Goal: Obtain resource: Download file/media

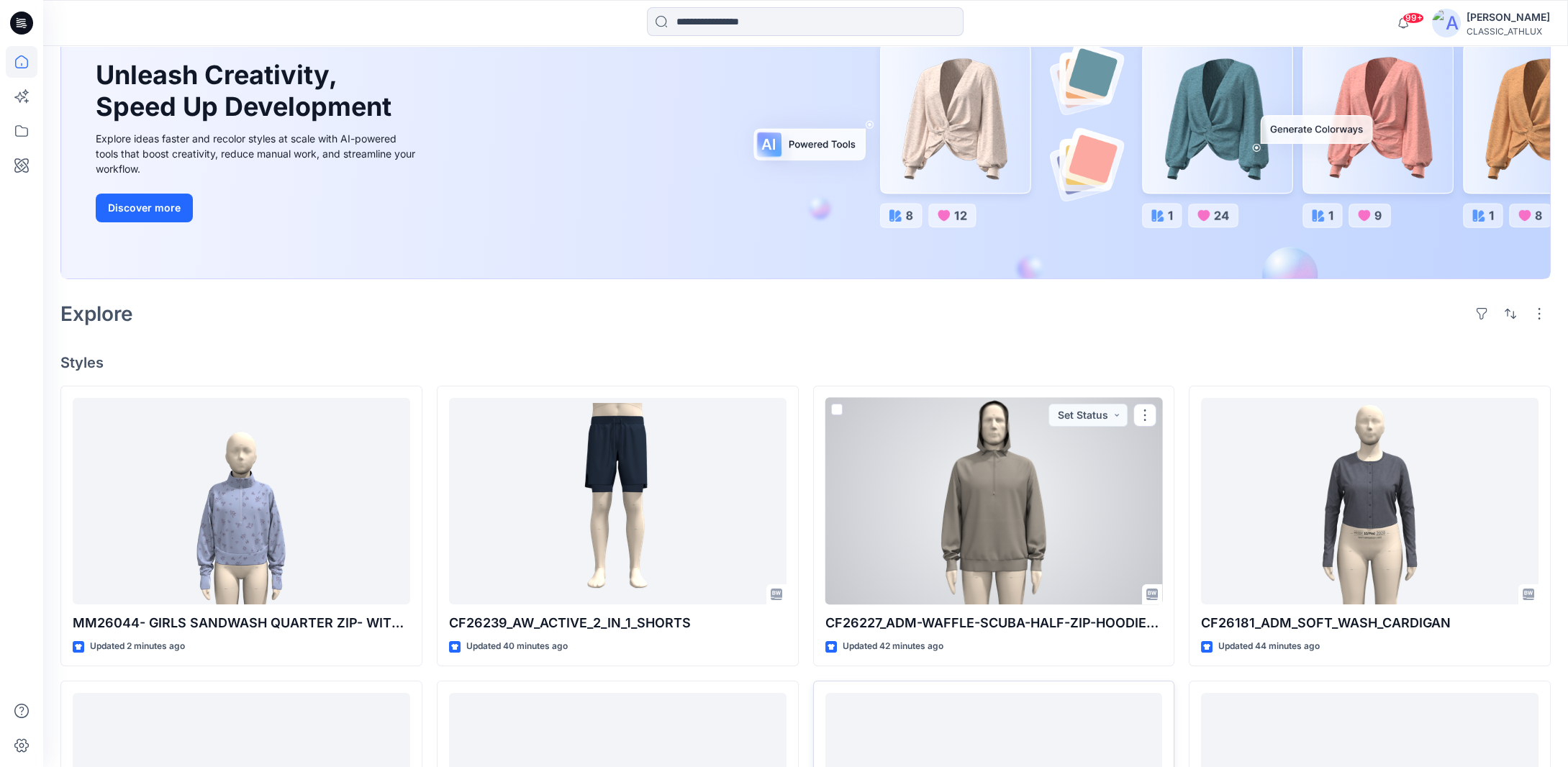
scroll to position [360, 0]
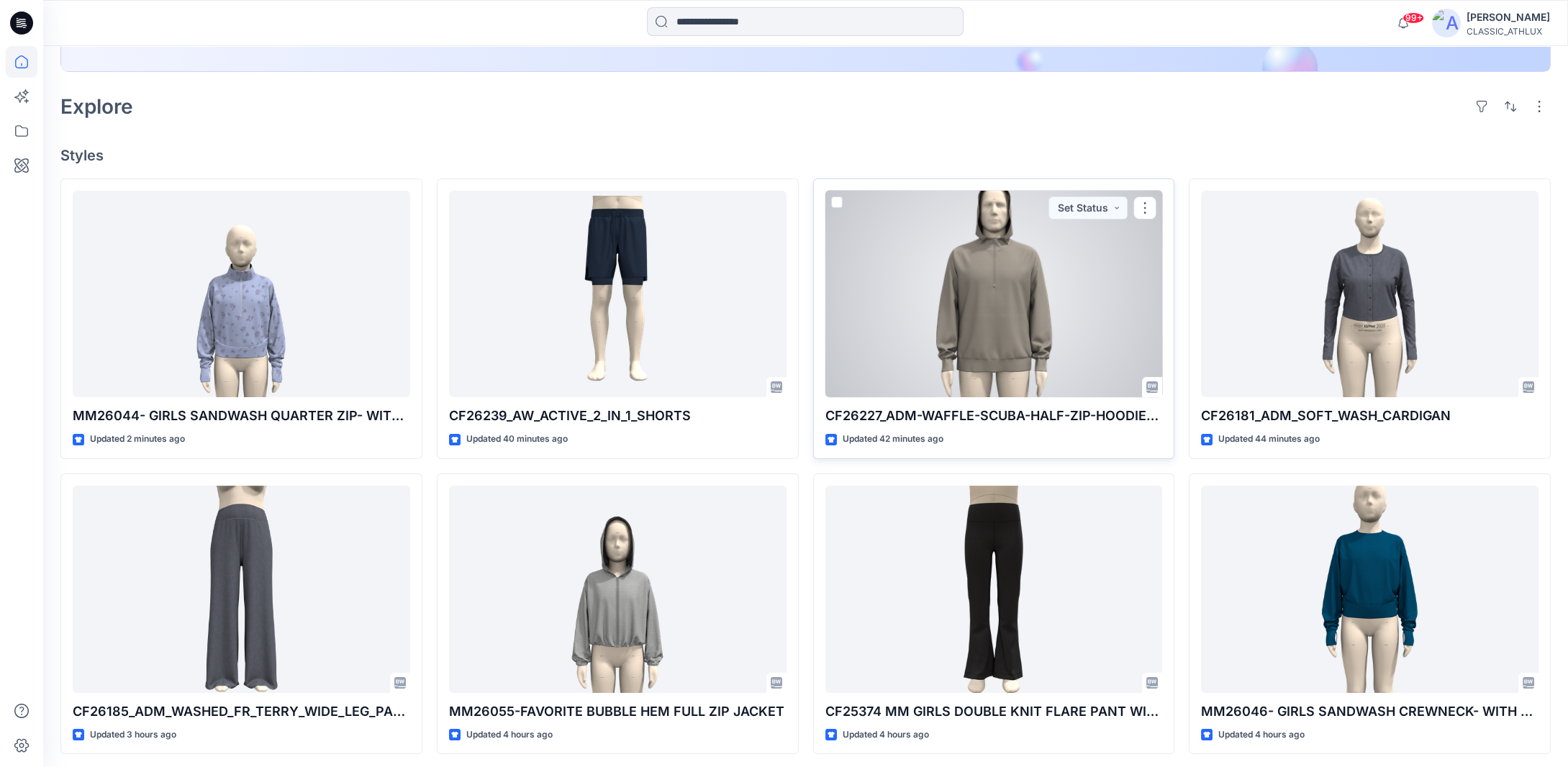
click at [983, 349] on div at bounding box center [994, 295] width 338 height 208
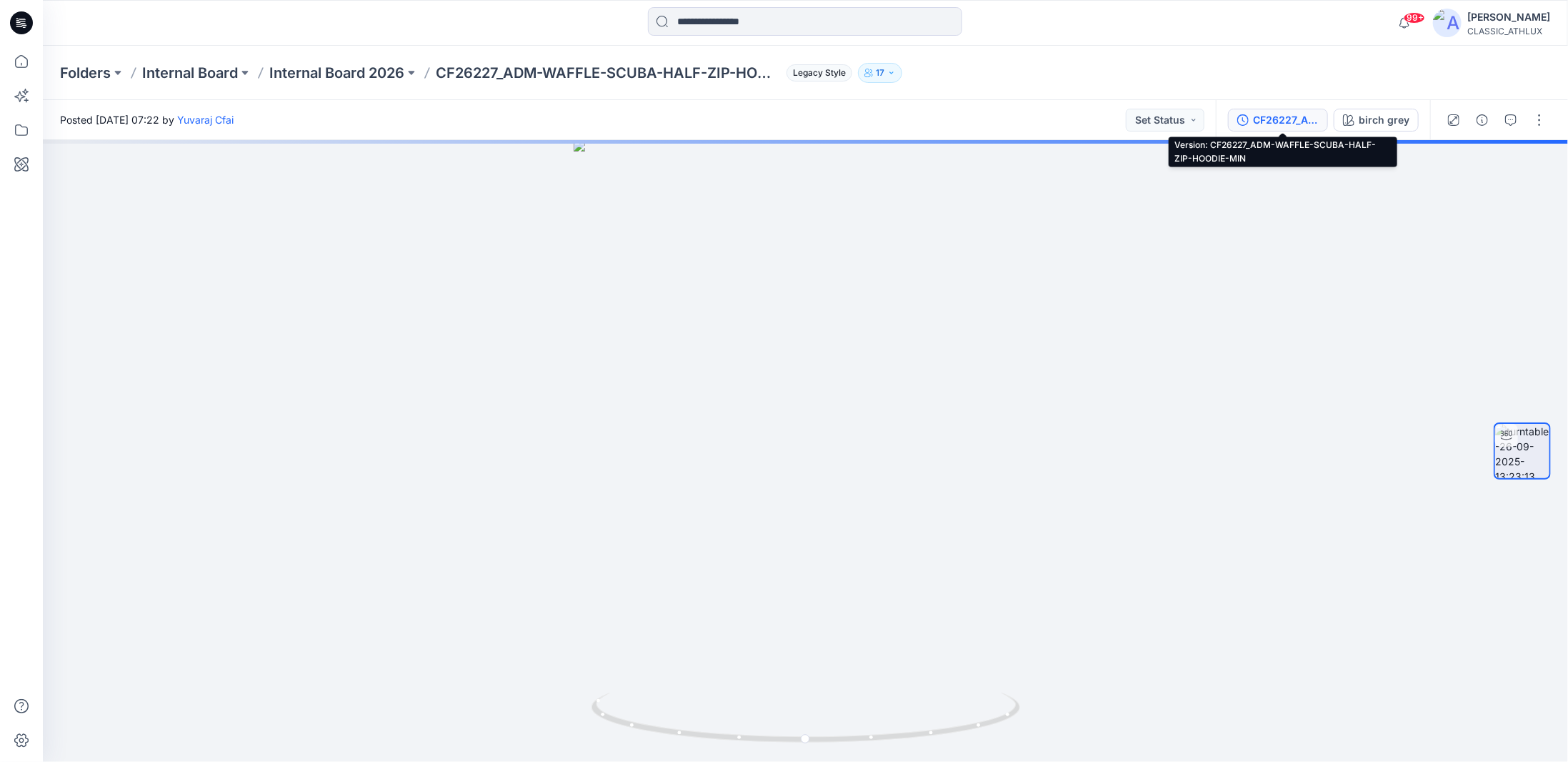
click at [1296, 123] on div "CF26227_ADM-WAFFLE-SCUBA-HALF-ZIP-HOODIE-MIN" at bounding box center [1286, 120] width 66 height 16
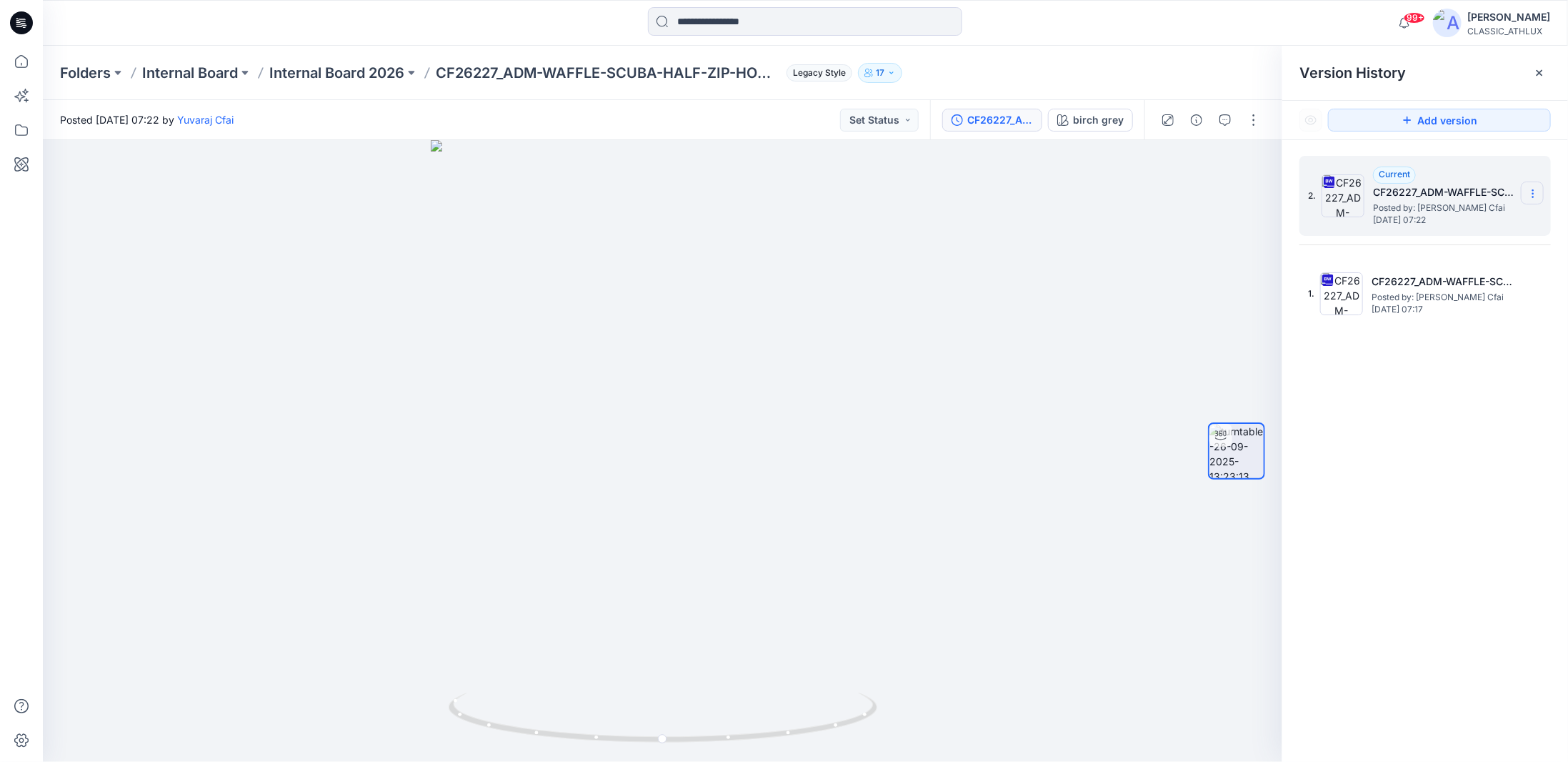
click at [1531, 192] on icon at bounding box center [1533, 194] width 12 height 12
click at [1424, 217] on span "Download Source BW File" at bounding box center [1460, 222] width 120 height 18
click at [1536, 71] on icon at bounding box center [1540, 73] width 12 height 12
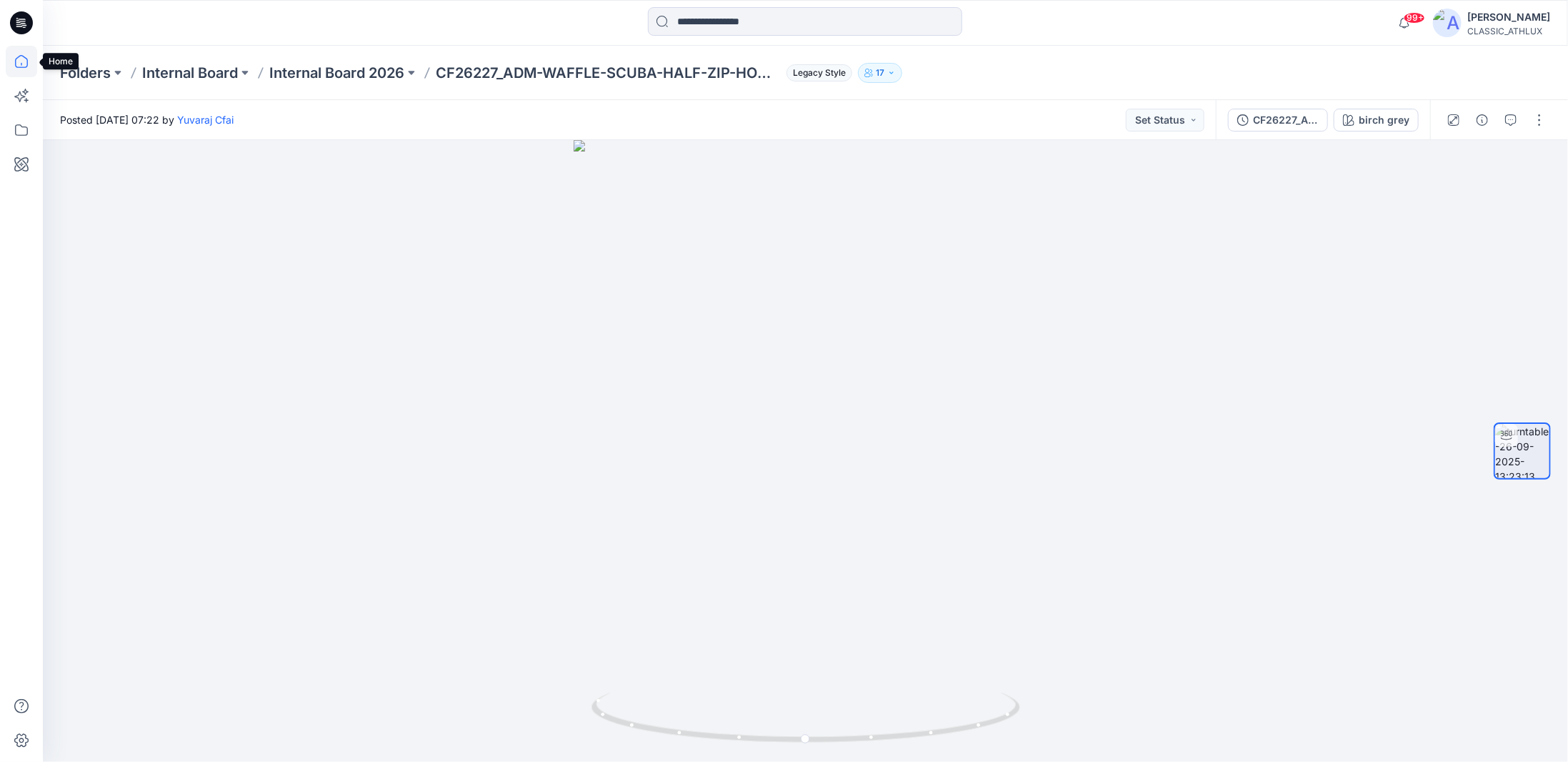
click at [30, 61] on icon at bounding box center [21, 61] width 31 height 31
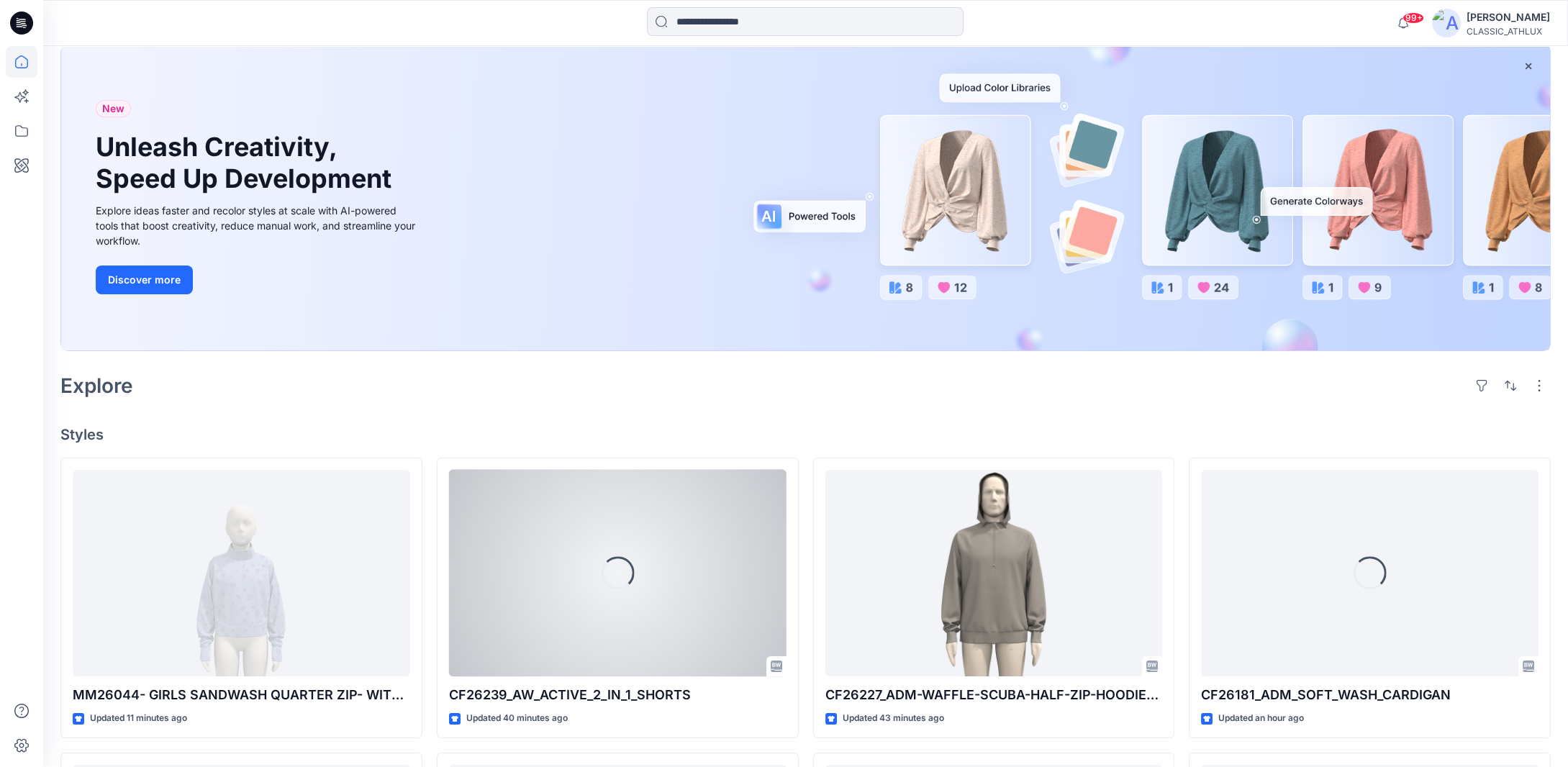
scroll to position [216, 0]
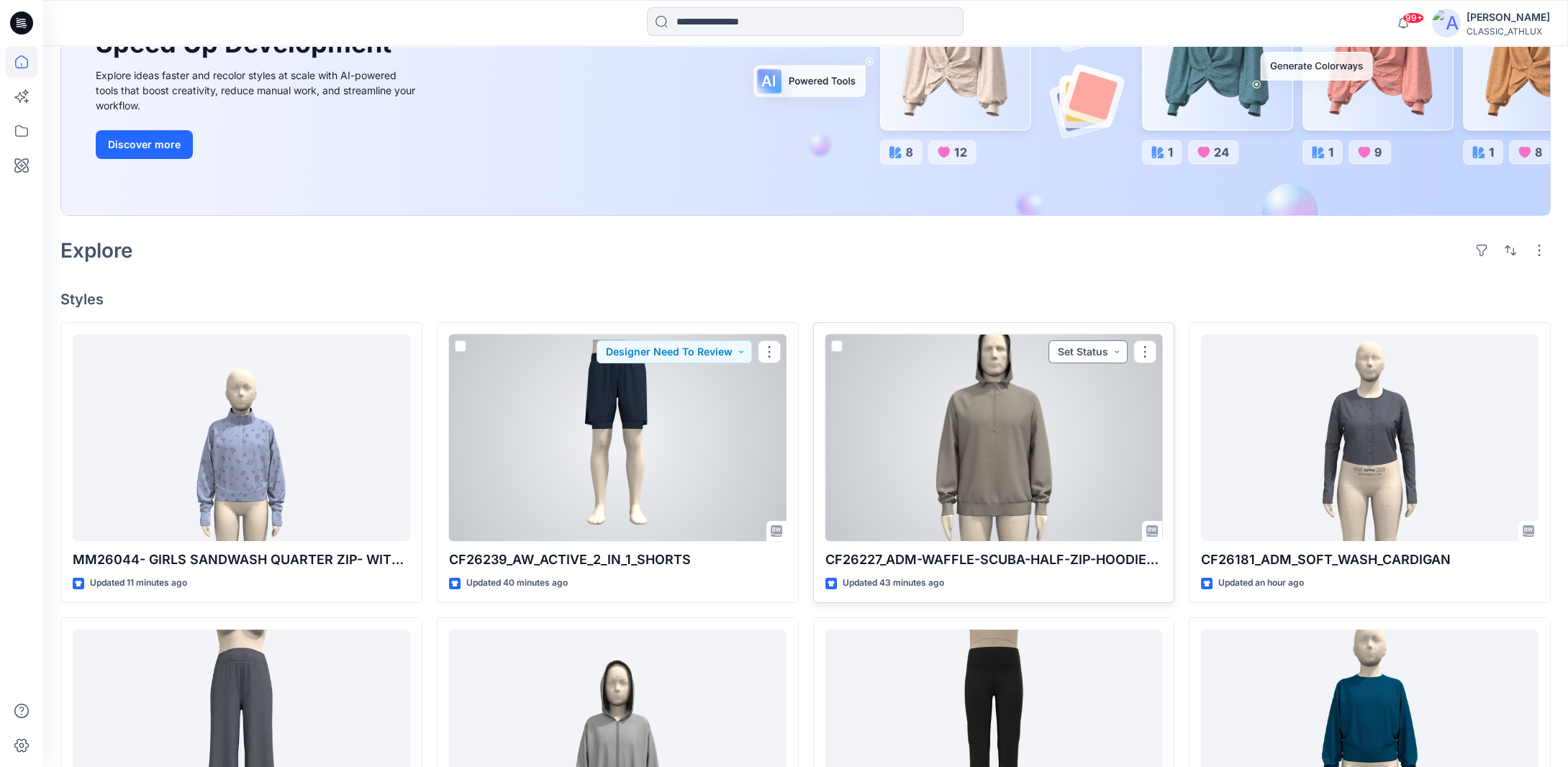
click at [1116, 352] on button "Set Status" at bounding box center [1087, 352] width 79 height 24
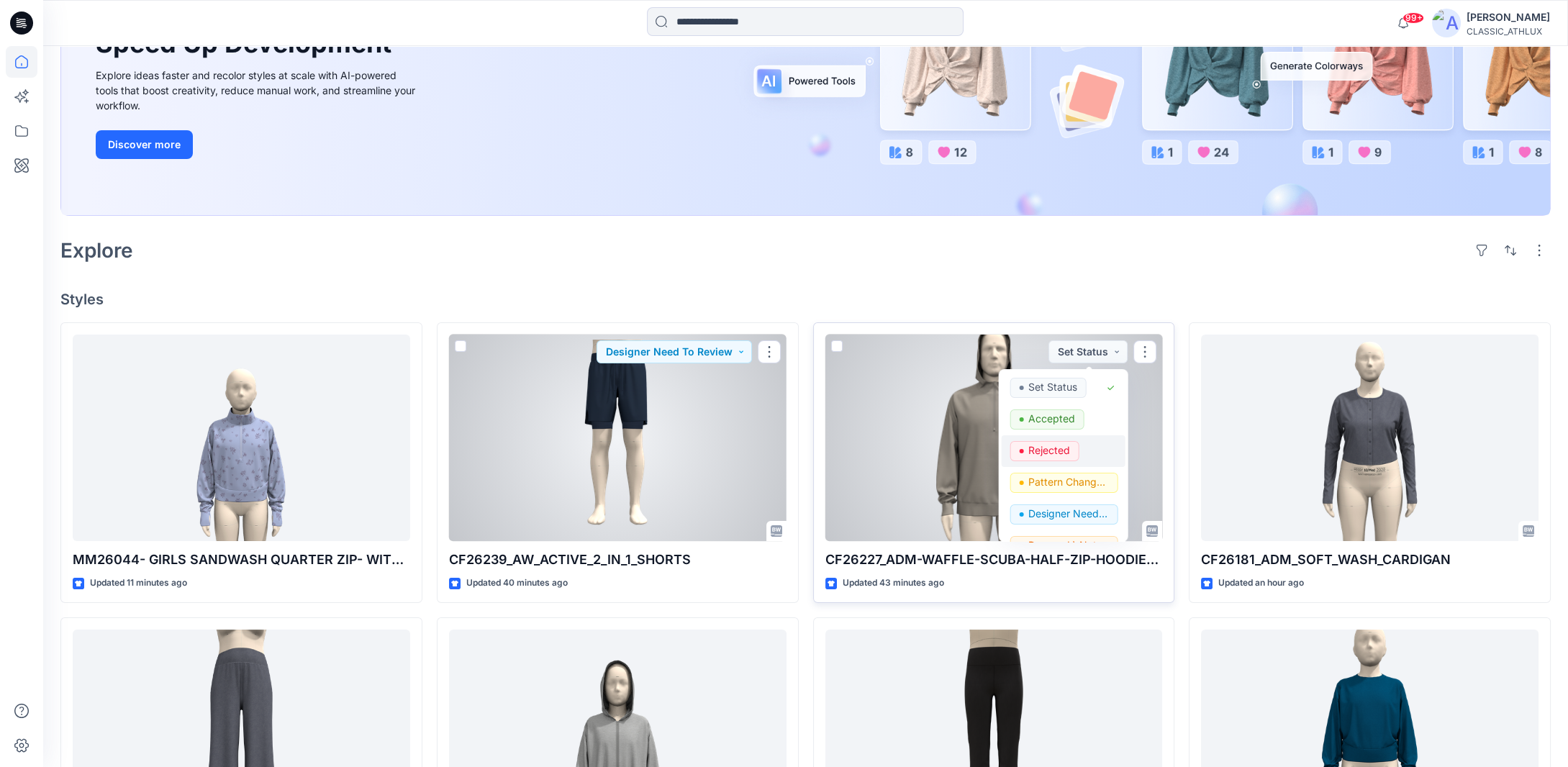
click at [1055, 452] on p "Rejected" at bounding box center [1049, 450] width 42 height 19
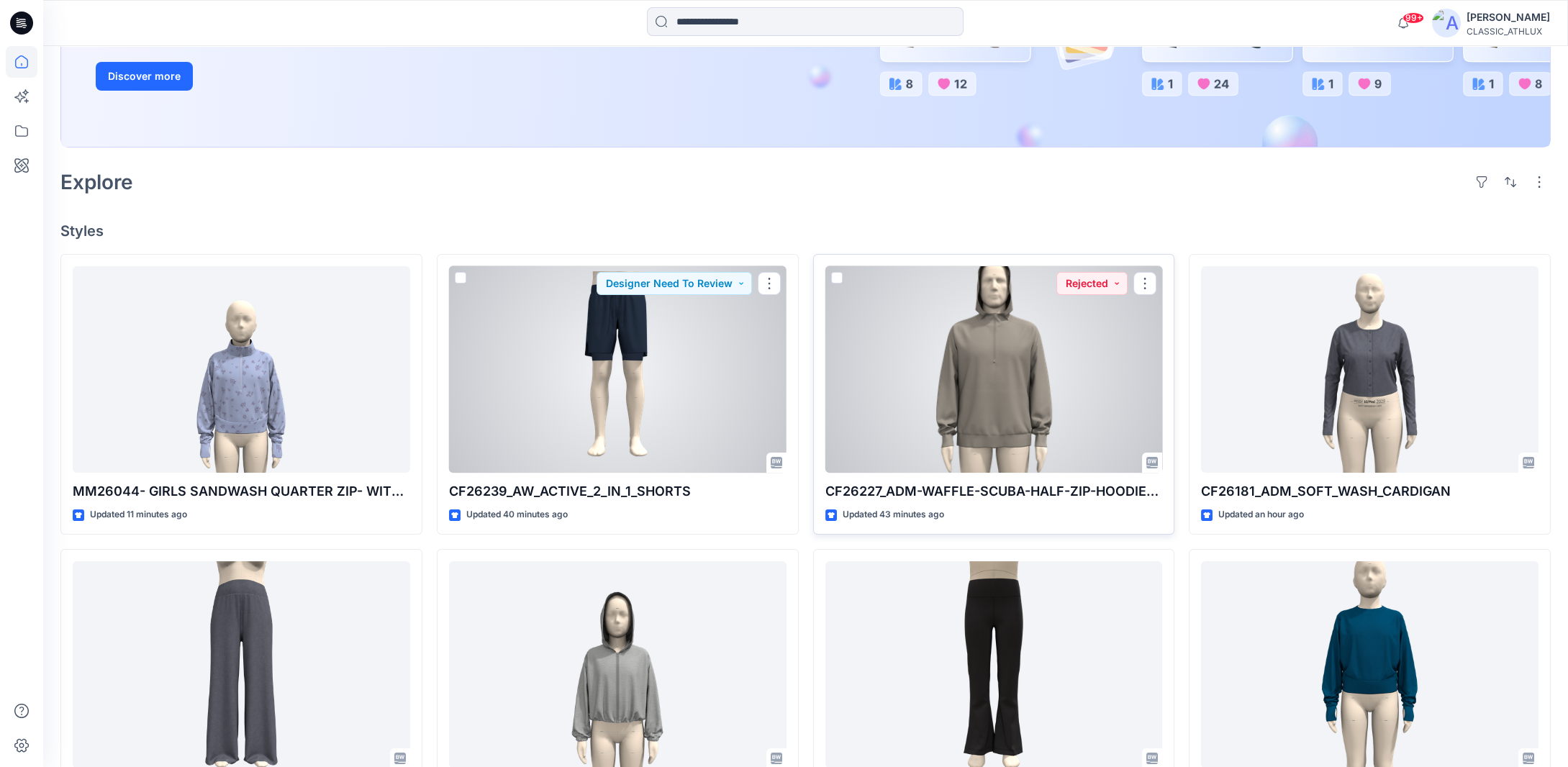
scroll to position [360, 0]
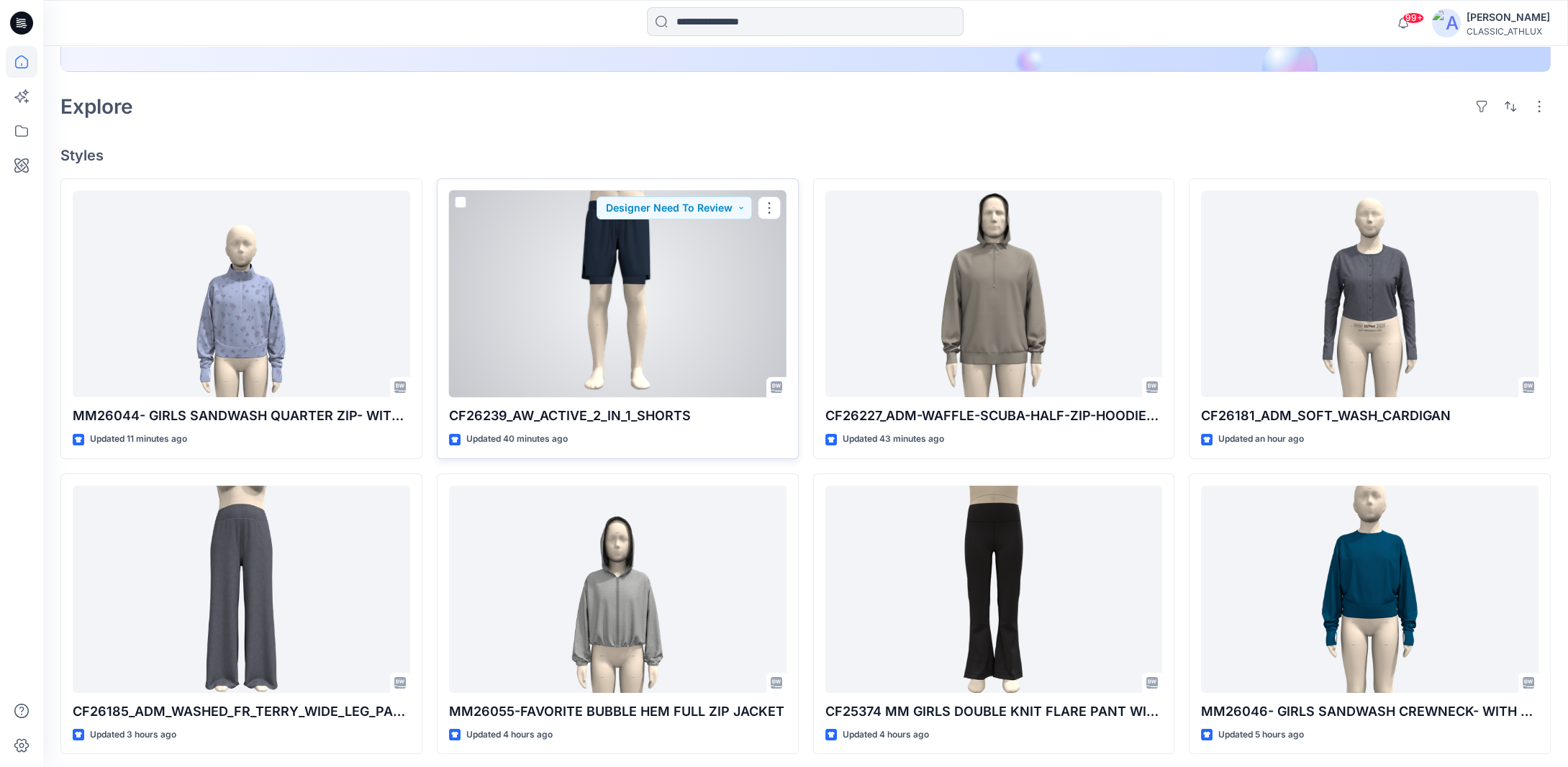
click at [642, 354] on div at bounding box center [617, 295] width 338 height 208
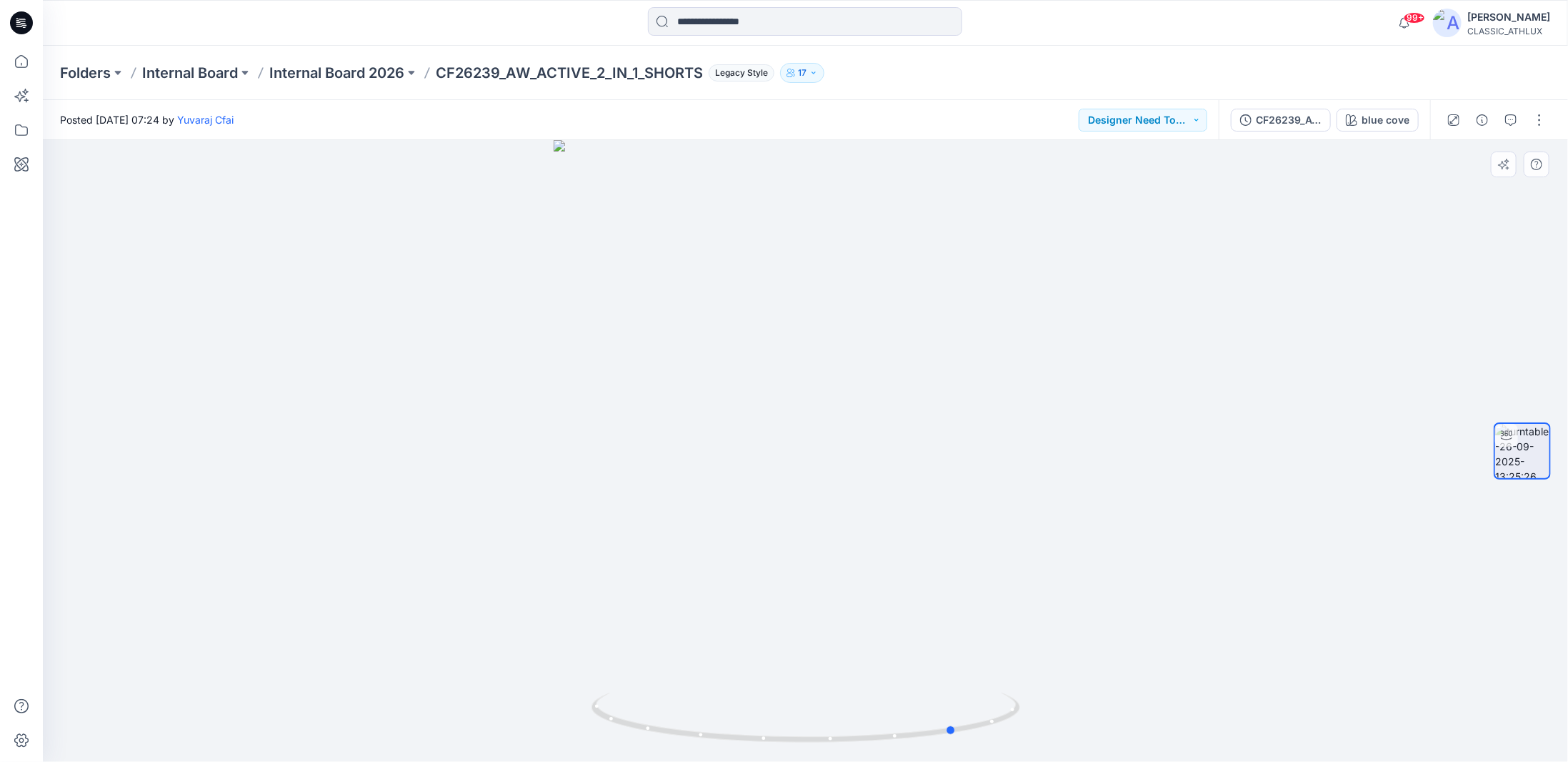
drag, startPoint x: 1008, startPoint y: 721, endPoint x: 730, endPoint y: 686, distance: 280.2
click at [730, 686] on div at bounding box center [805, 451] width 1525 height 622
drag, startPoint x: 870, startPoint y: 258, endPoint x: 884, endPoint y: 578, distance: 320.3
